Goal: Check status

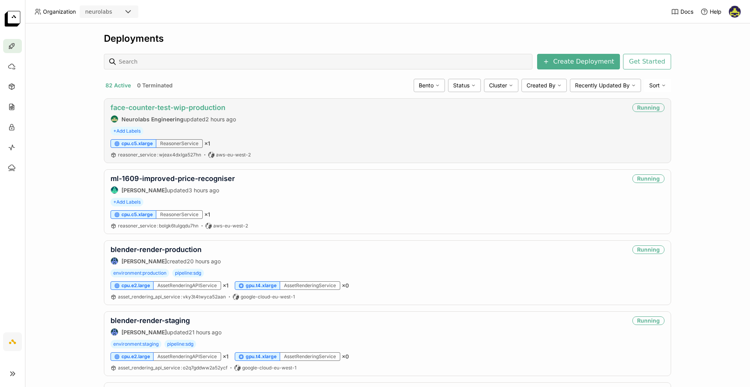
click at [198, 109] on link "face-counter-test-wip-production" at bounding box center [168, 107] width 115 height 8
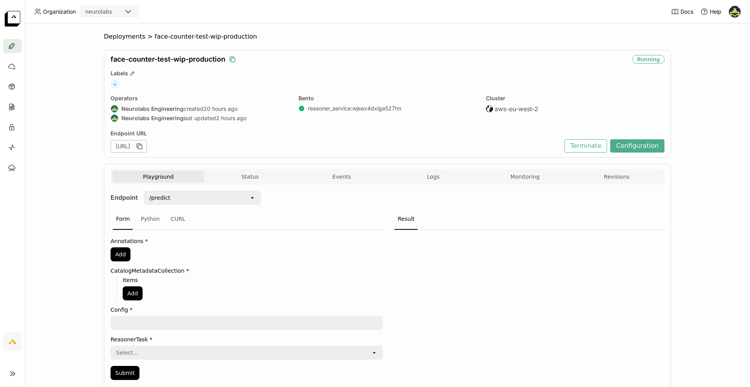
click at [231, 57] on icon "button" at bounding box center [232, 59] width 4 height 4
click at [440, 177] on button "Logs" at bounding box center [433, 177] width 92 height 12
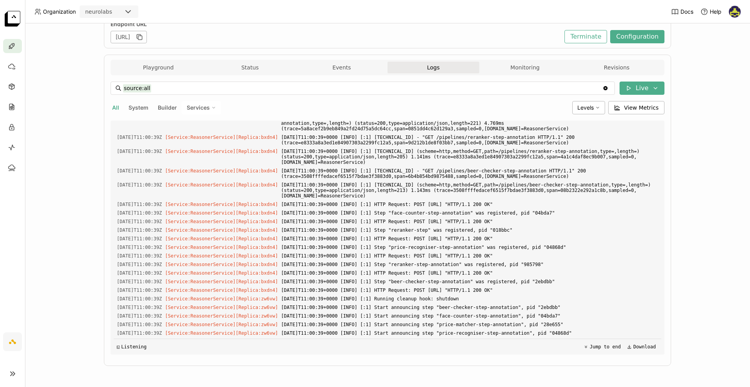
scroll to position [2453, 0]
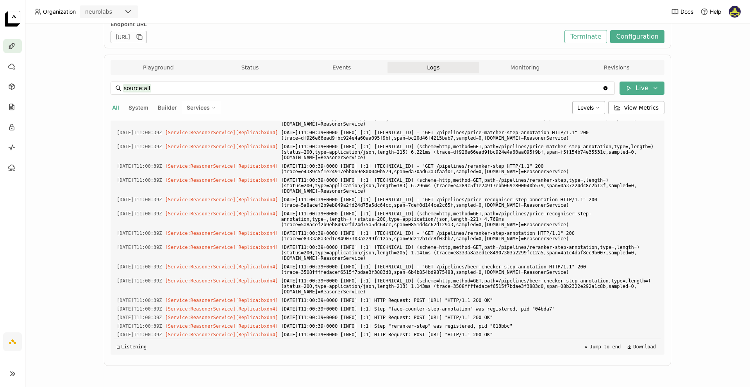
click at [199, 104] on span "Services" at bounding box center [198, 107] width 23 height 7
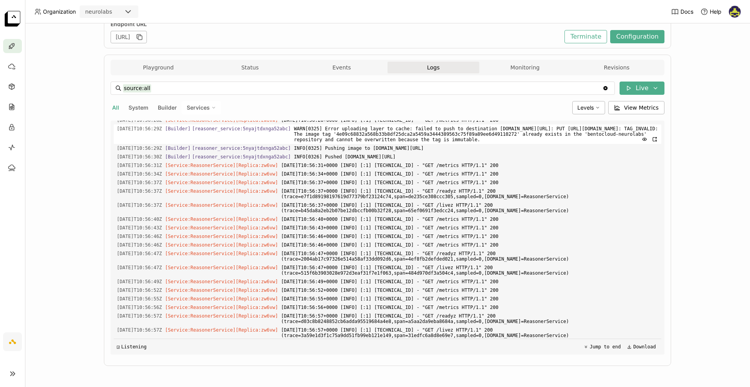
scroll to position [445, 0]
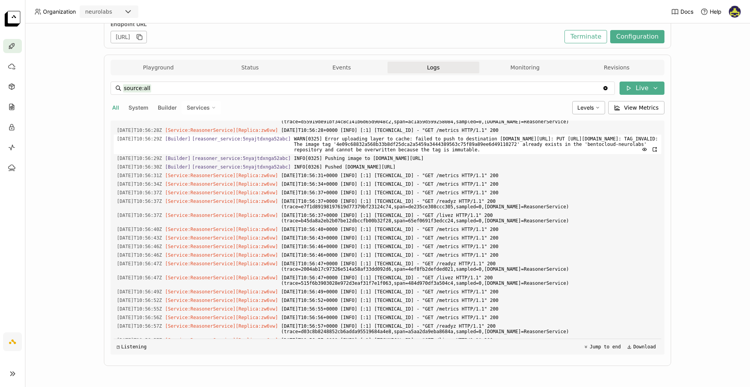
drag, startPoint x: 300, startPoint y: 192, endPoint x: 464, endPoint y: 196, distance: 164.1
click at [464, 154] on div "2025-08-12T10:56:29Z [Builder] [ reasoner_service:5nyajtdxnga52abc ] WARN[0325]…" at bounding box center [387, 145] width 547 height 20
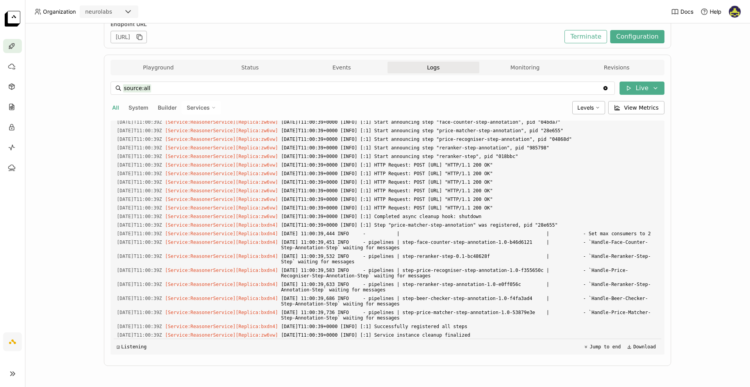
scroll to position [2754, 0]
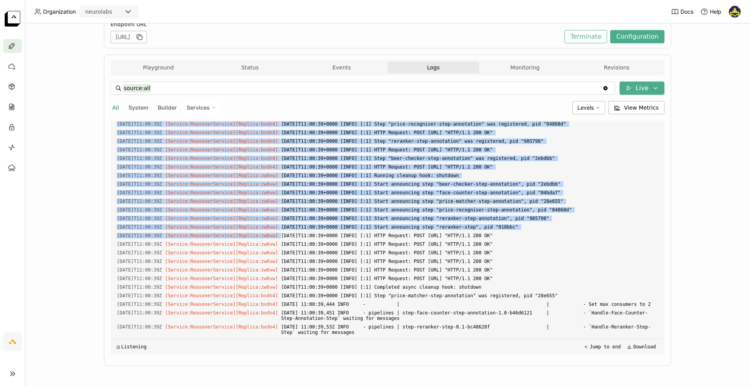
drag, startPoint x: 546, startPoint y: 210, endPoint x: 85, endPoint y: 120, distance: 469.8
click at [85, 120] on div "Deployments > face-counter-test-wip-production face-counter-test-wip-production…" at bounding box center [387, 205] width 725 height 364
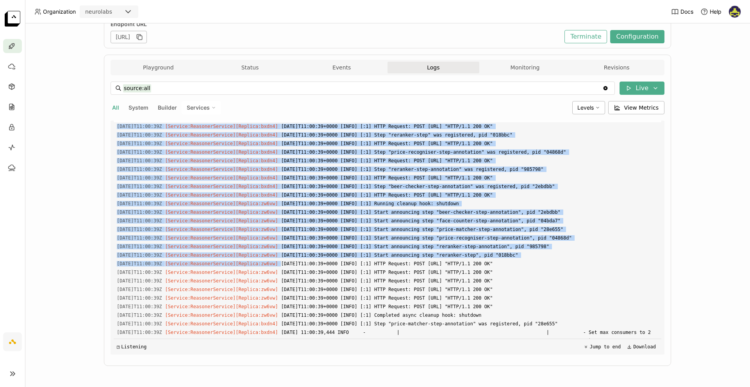
click at [525, 122] on span "2025-08-12T11:00:39+0000 [INFO] [:1] Step "face-counter-step-annotation" was re…" at bounding box center [469, 118] width 377 height 9
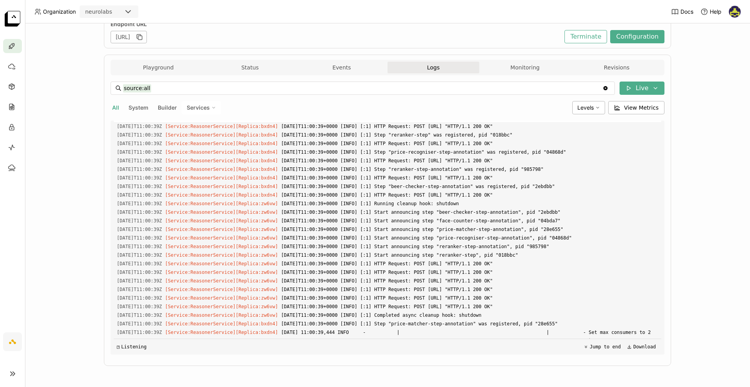
click at [525, 122] on span "2025-08-12T11:00:39+0000 [INFO] [:1] Step "face-counter-step-annotation" was re…" at bounding box center [469, 118] width 377 height 9
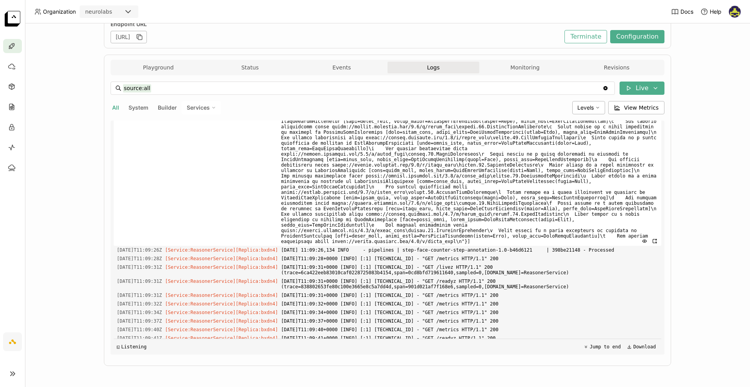
scroll to position [25551, 0]
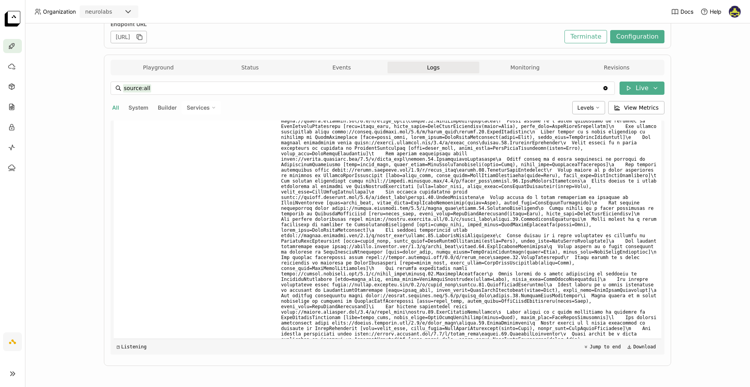
scroll to position [22002, 0]
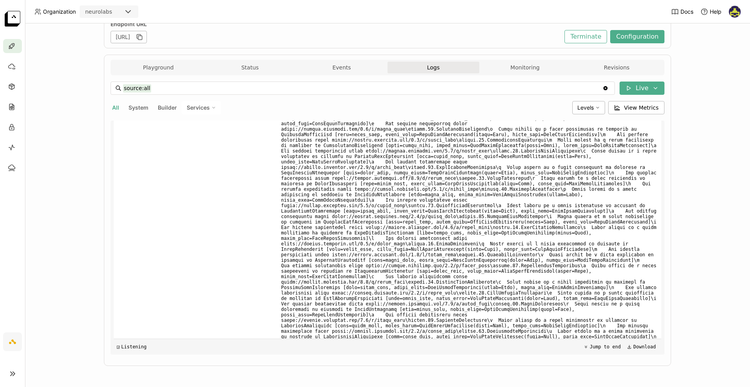
drag, startPoint x: 439, startPoint y: 141, endPoint x: 477, endPoint y: 141, distance: 37.9
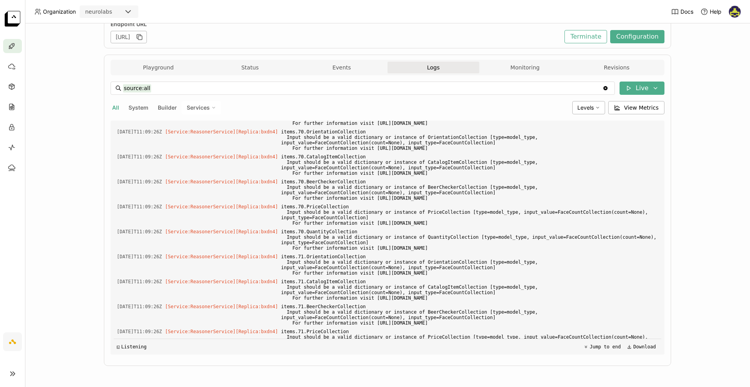
scroll to position [8523, 0]
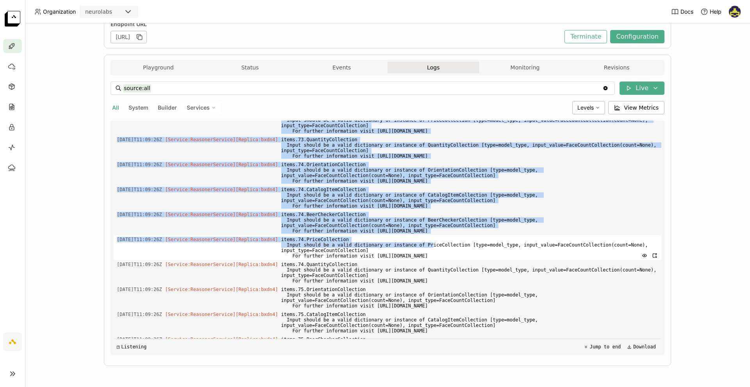
drag, startPoint x: 292, startPoint y: 244, endPoint x: 441, endPoint y: 244, distance: 149.6
click at [441, 244] on span "items.74.PriceCollection Input should be a valid dictionary or instance of Pric…" at bounding box center [469, 247] width 377 height 25
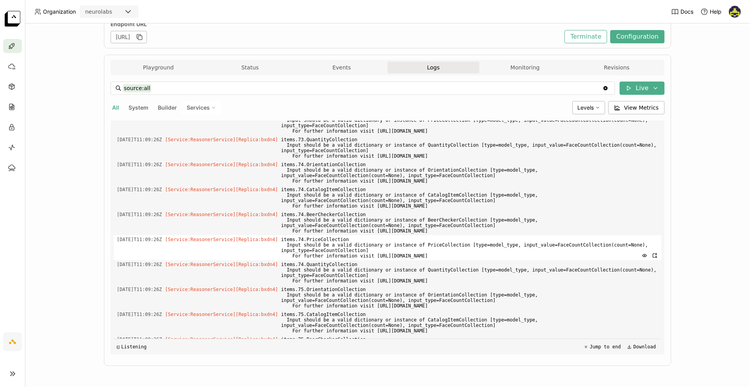
click at [318, 252] on span "items.74.PriceCollection Input should be a valid dictionary or instance of Pric…" at bounding box center [469, 247] width 377 height 25
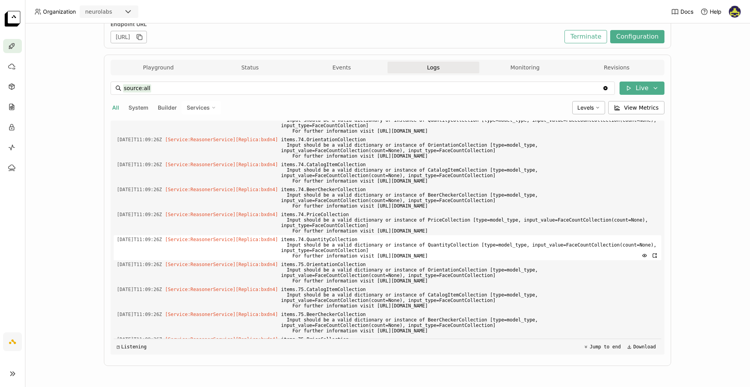
click at [365, 244] on span "items.74.QuantityCollection Input should be a valid dictionary or instance of Q…" at bounding box center [469, 247] width 377 height 25
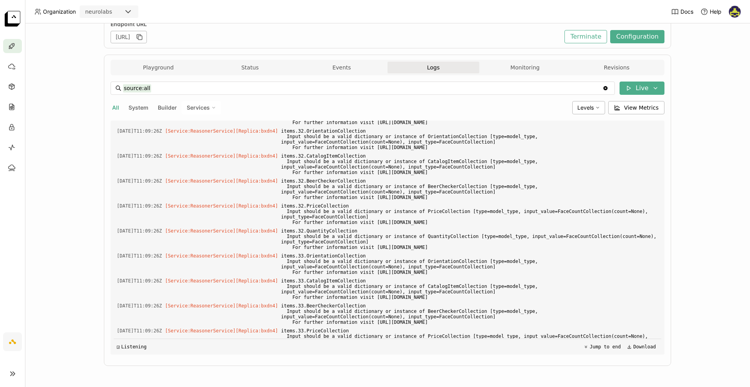
scroll to position [13991, 0]
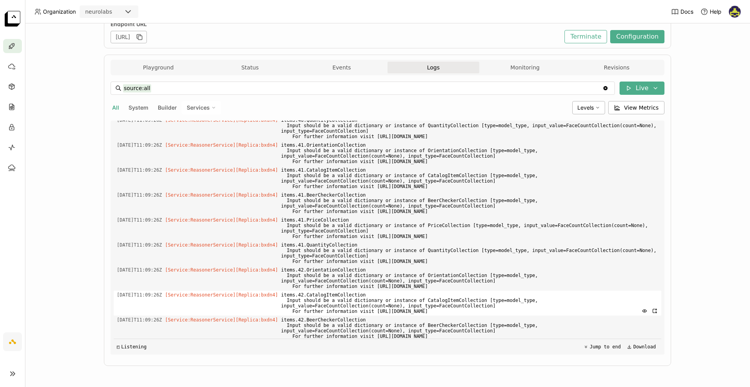
click at [390, 293] on span "items.42.CatalogItemCollection Input should be a valid dictionary or instance o…" at bounding box center [469, 303] width 377 height 25
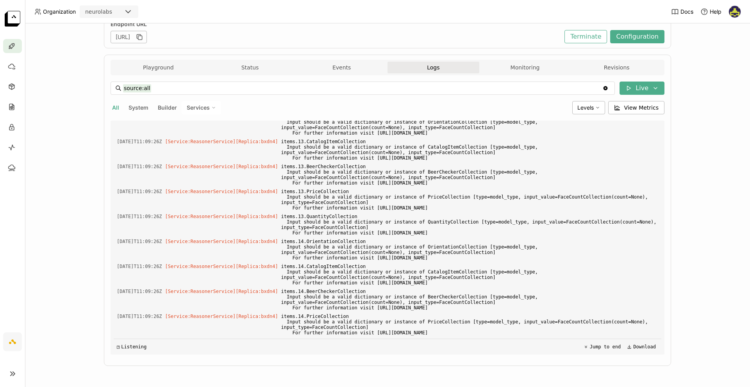
scroll to position [0, 0]
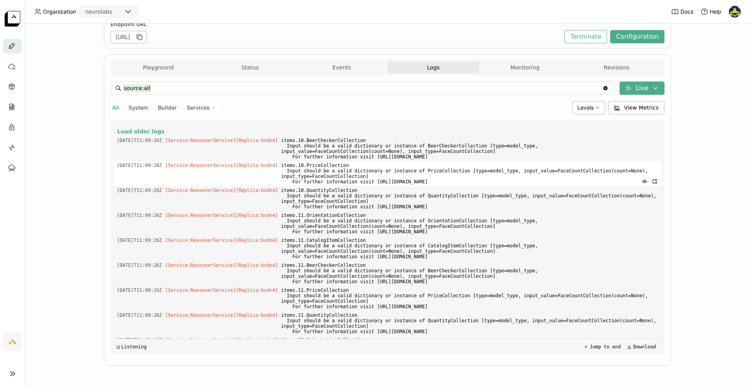
click at [342, 164] on span "items.10.PriceCollection Input should be a valid dictionary or instance of Pric…" at bounding box center [469, 173] width 377 height 25
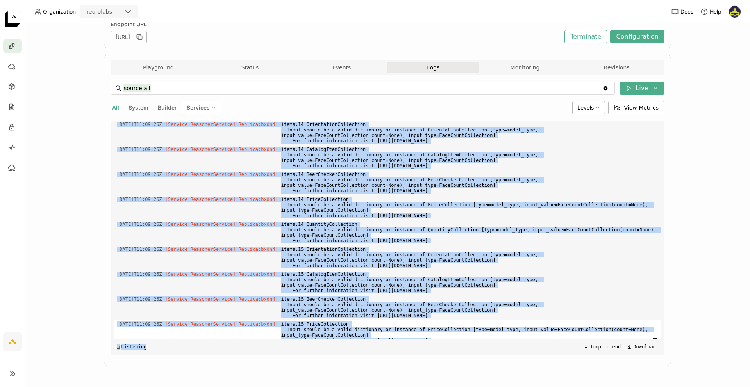
scroll to position [387, 0]
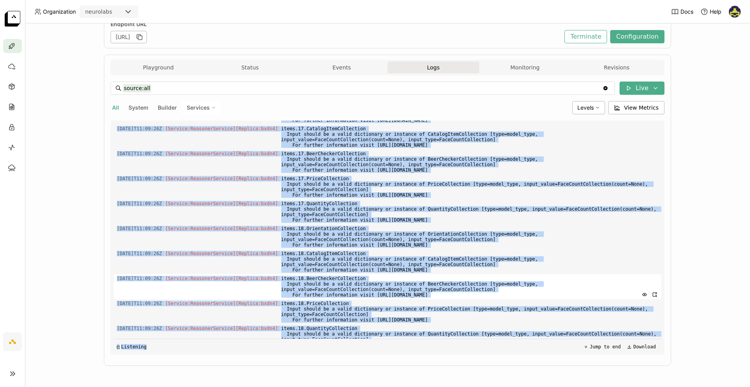
click at [449, 282] on span "items.18.BeerCheckerCollection Input should be a valid dictionary or instance o…" at bounding box center [469, 287] width 377 height 25
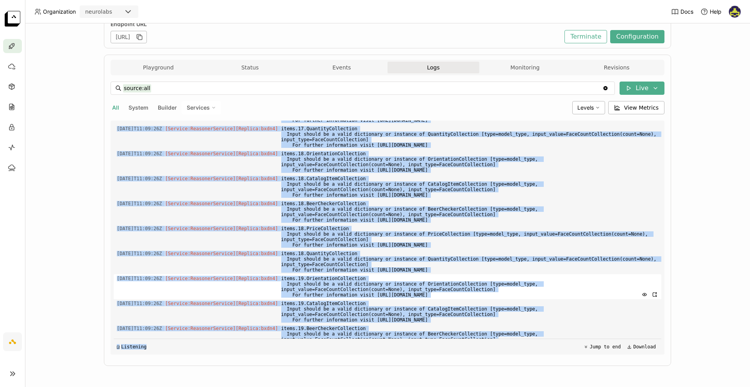
click at [133, 289] on div "Load older logs 2025-08-12T11:09:26Z [Service:ReasonerService] [Replica: bxdn4 …" at bounding box center [387, 238] width 547 height 234
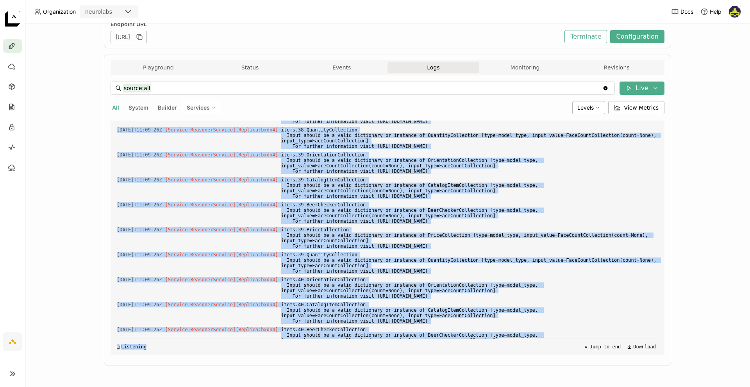
scroll to position [25938, 0]
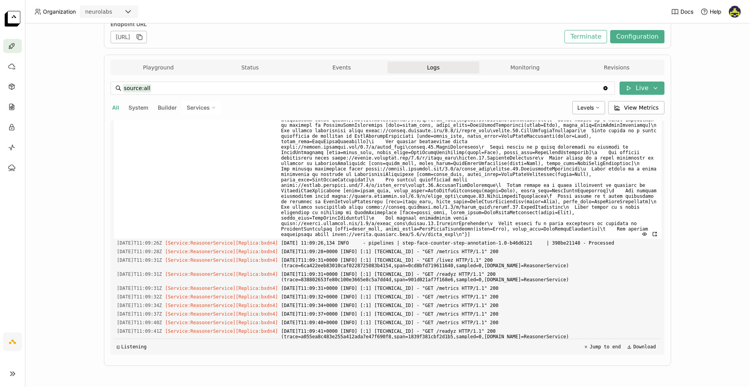
scroll to position [22615, 0]
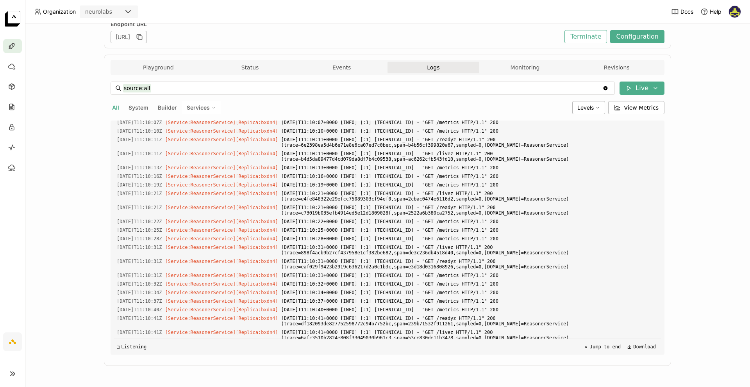
drag, startPoint x: 505, startPoint y: 246, endPoint x: 291, endPoint y: 216, distance: 216.9
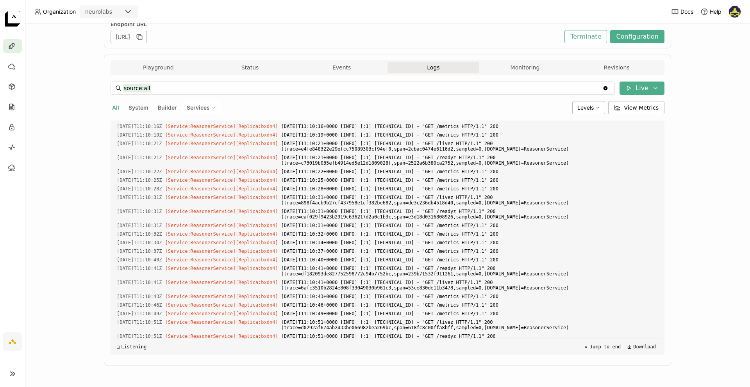
drag, startPoint x: 508, startPoint y: 192, endPoint x: 282, endPoint y: 159, distance: 228.2
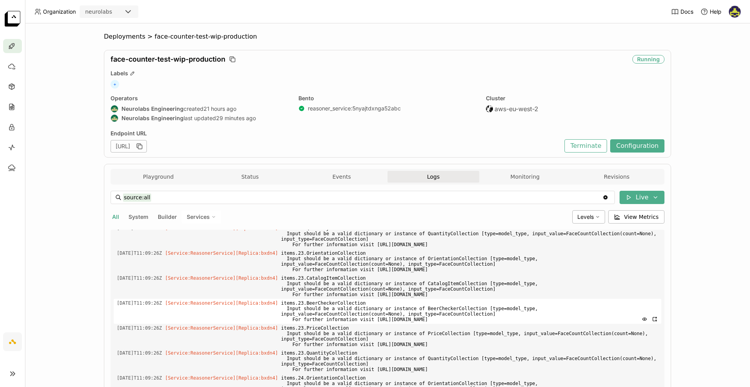
scroll to position [435, 0]
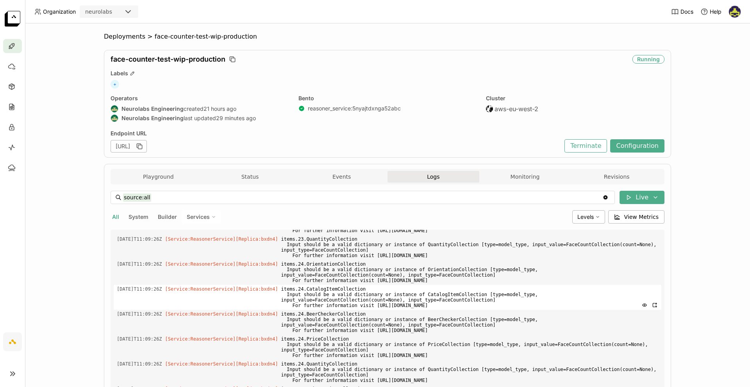
click at [193, 292] on div "2025-08-12T11:09:26Z [Service:ReasonerService] [Replica: bxdn4 ] items.24.Catal…" at bounding box center [387, 297] width 547 height 25
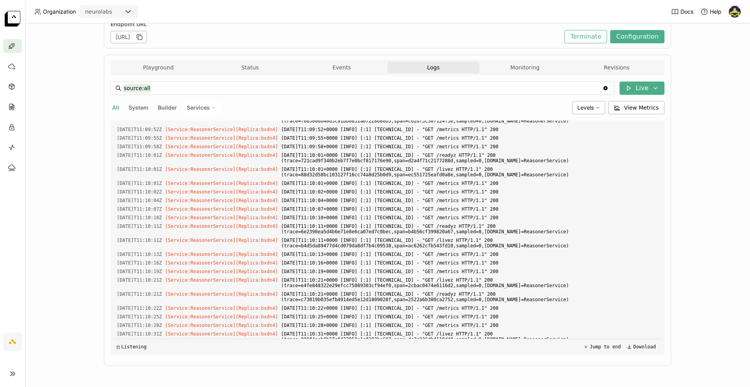
scroll to position [21416, 0]
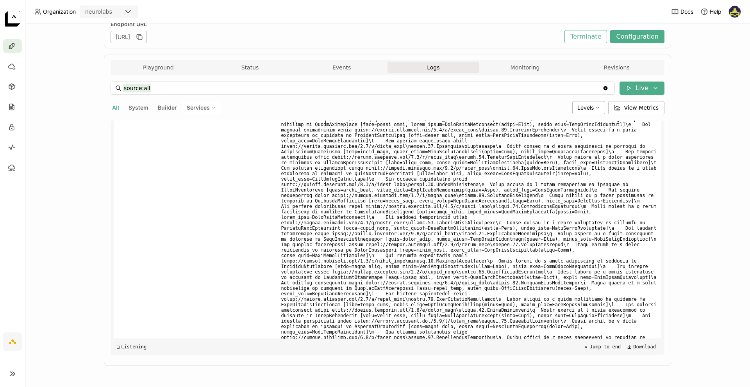
copy div "2025-08-12T11:09:26Z [Service:ReasonerService] [Replica: bxdn4 ] items.22.Orien…"
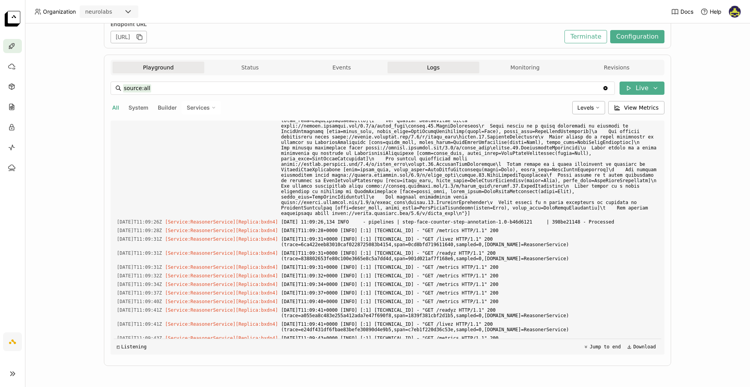
click at [177, 63] on button "Playground" at bounding box center [158, 68] width 92 height 12
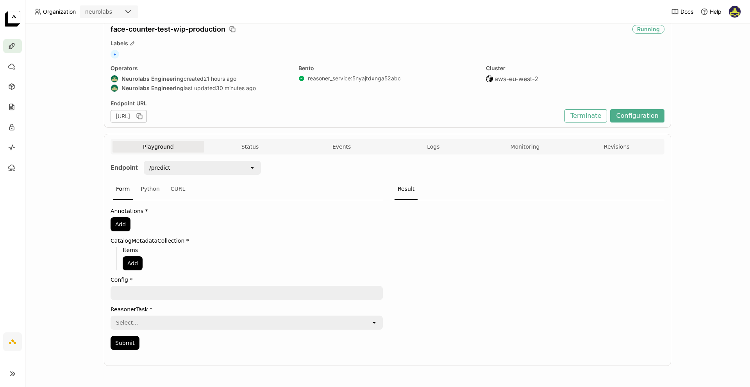
scroll to position [30, 0]
click at [234, 153] on div "Playground Status Events Logs Monitoring Revisions" at bounding box center [387, 148] width 550 height 14
click at [139, 325] on div "Select..." at bounding box center [241, 323] width 260 height 12
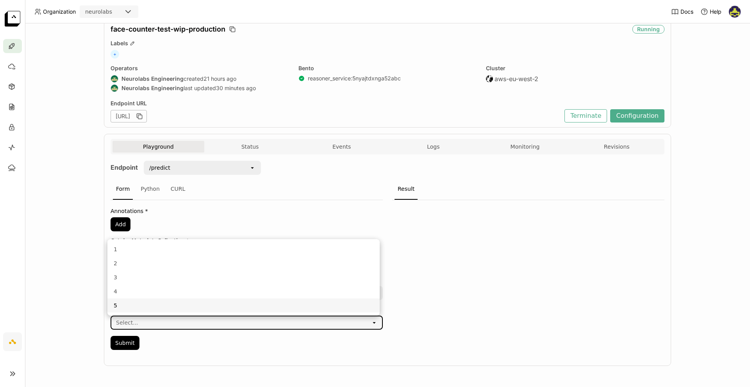
click at [128, 307] on div "5" at bounding box center [244, 306] width 260 height 8
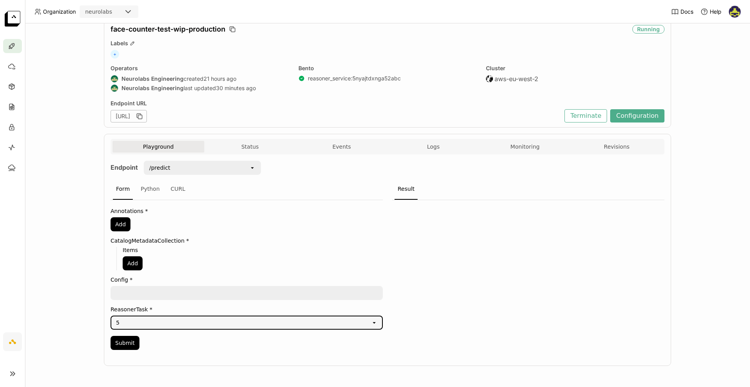
click at [128, 295] on textarea at bounding box center [246, 293] width 271 height 12
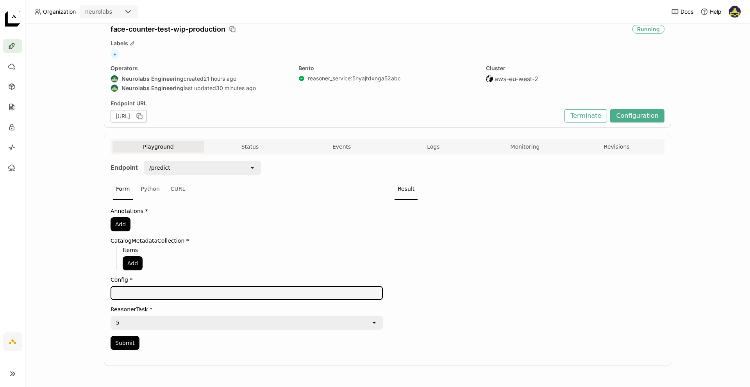
click at [128, 295] on textarea at bounding box center [246, 293] width 271 height 12
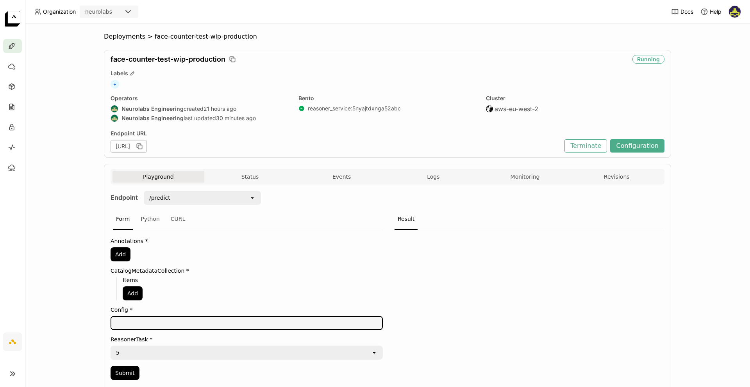
scroll to position [30, 0]
